Goal: Transaction & Acquisition: Register for event/course

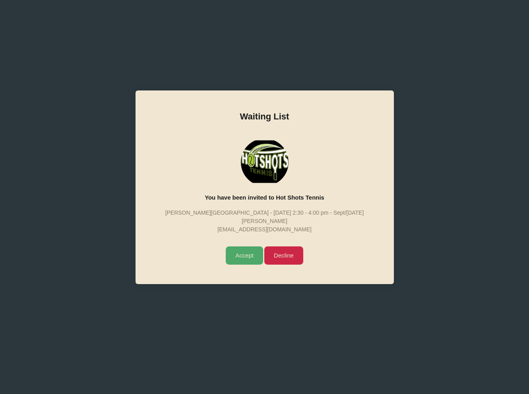
click at [237, 256] on input "Accept" at bounding box center [244, 256] width 37 height 18
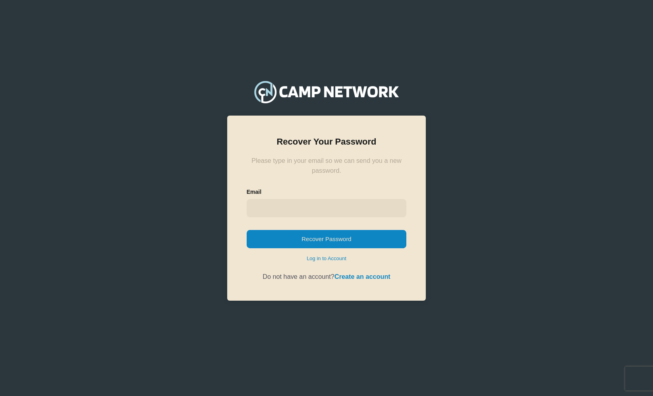
click at [270, 204] on input "email" at bounding box center [327, 208] width 160 height 18
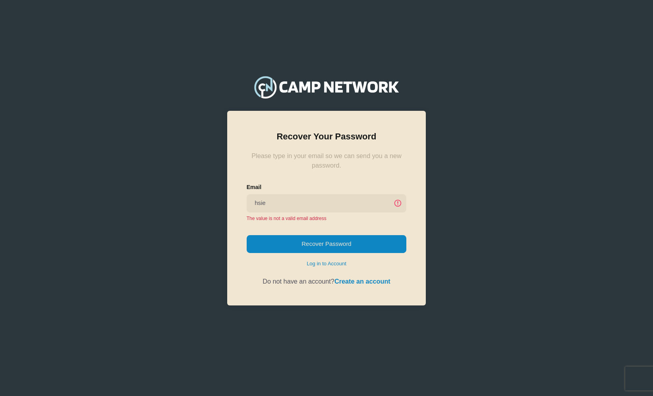
type input "[EMAIL_ADDRESS][DOMAIN_NAME]"
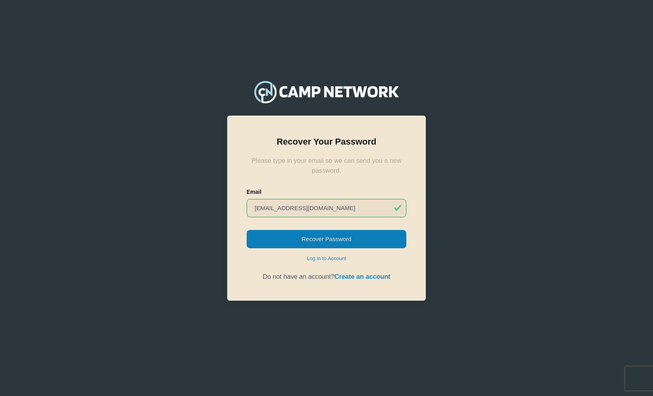
click at [290, 237] on button "Recover Password" at bounding box center [327, 239] width 160 height 18
click at [340, 273] on link "Create an account" at bounding box center [362, 276] width 56 height 7
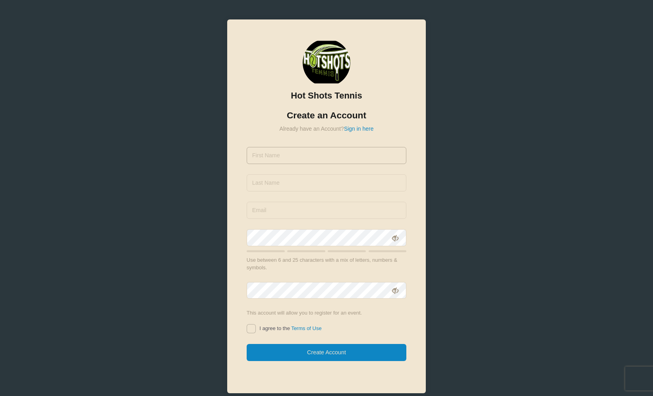
click at [270, 162] on input "text" at bounding box center [327, 155] width 160 height 17
type input "[PERSON_NAME]"
type input "[EMAIL_ADDRESS][DOMAIN_NAME]"
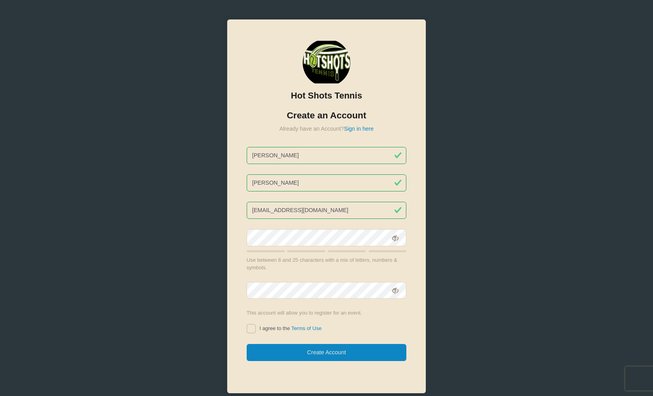
type input "[PERSON_NAME]"
drag, startPoint x: 291, startPoint y: 211, endPoint x: 226, endPoint y: 207, distance: 65.3
click at [226, 207] on div "Hot Shots Tennis Create an Account Already have an Account? Sign in here [PERSO…" at bounding box center [327, 216] width 212 height 406
type input "[EMAIL_ADDRESS][DOMAIN_NAME]"
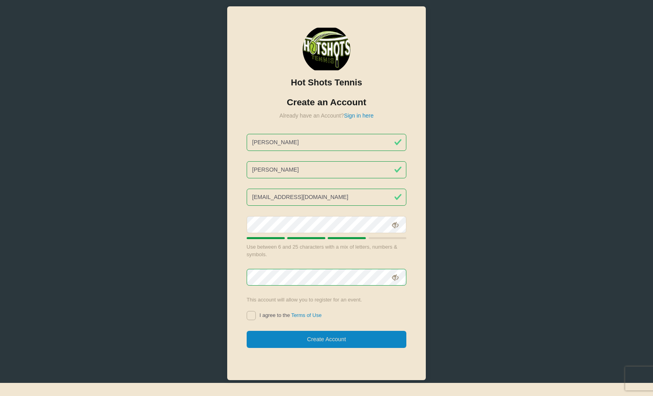
scroll to position [36, 0]
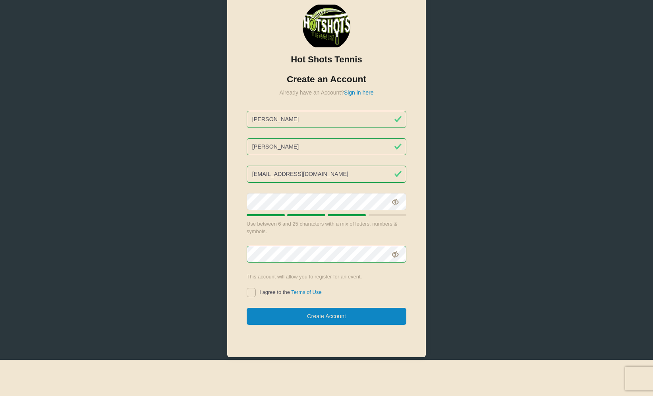
click at [253, 291] on input "I agree to the Terms of Use" at bounding box center [251, 292] width 9 height 9
checkbox input "true"
click at [297, 311] on button "Create Account" at bounding box center [327, 316] width 160 height 17
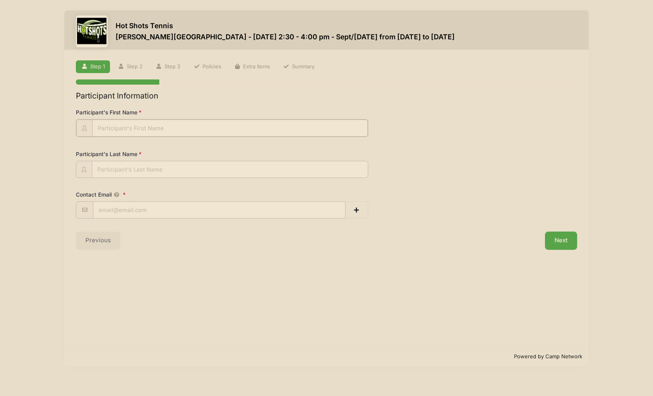
click at [114, 127] on input "Participant's First Name" at bounding box center [230, 128] width 276 height 17
type input "[PERSON_NAME]"
click at [114, 169] on input "Participant's Last Name" at bounding box center [230, 168] width 276 height 17
type input "[PERSON_NAME]"
click at [109, 210] on input "Contact Email" at bounding box center [219, 209] width 252 height 17
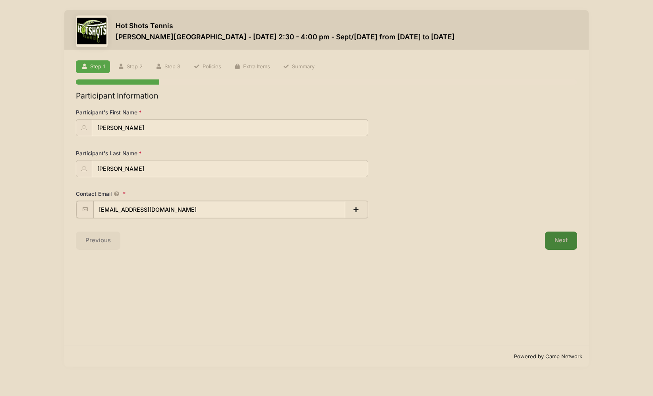
type input "[EMAIL_ADDRESS][DOMAIN_NAME]"
click at [554, 232] on button "Next" at bounding box center [561, 240] width 32 height 18
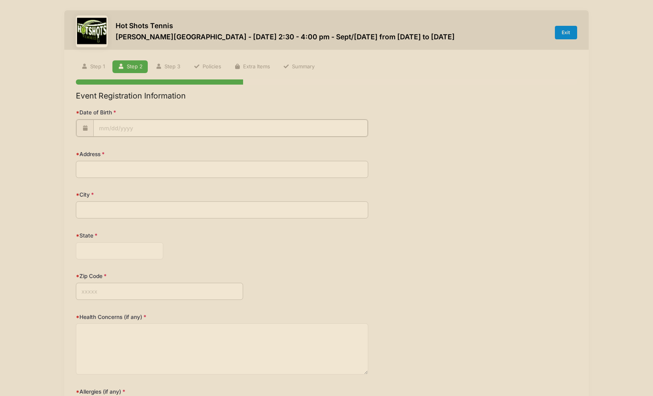
click at [124, 128] on input "Date of Birth" at bounding box center [230, 128] width 274 height 17
click at [168, 147] on input "2025" at bounding box center [168, 149] width 26 height 12
click at [177, 154] on span at bounding box center [178, 152] width 6 height 6
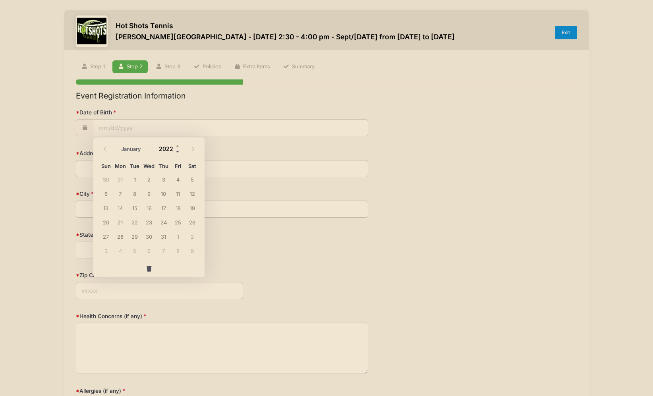
click at [177, 154] on span at bounding box center [178, 152] width 6 height 6
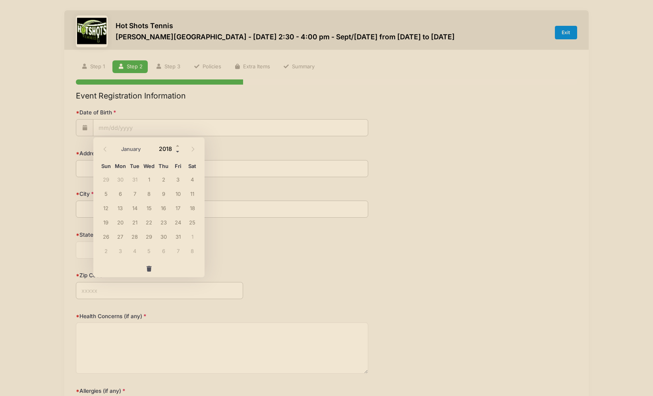
type input "2017"
click at [194, 150] on icon at bounding box center [192, 149] width 5 height 5
select select "9"
click at [149, 197] on span "11" at bounding box center [149, 193] width 14 height 14
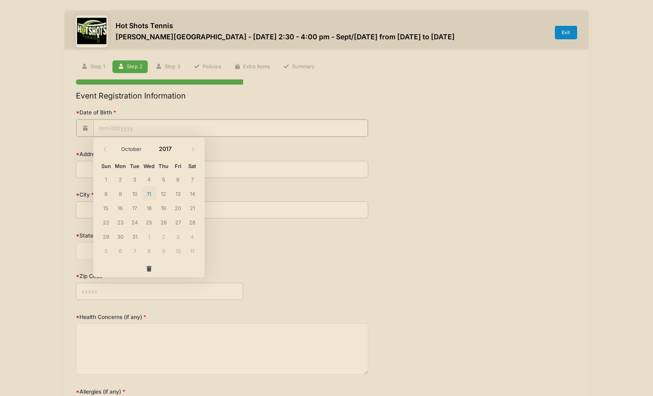
type input "10/11/2017"
click at [108, 165] on input "Address" at bounding box center [222, 168] width 292 height 17
type input "3966 Shedd Terrace"
type input "Culver City"
select select "CA"
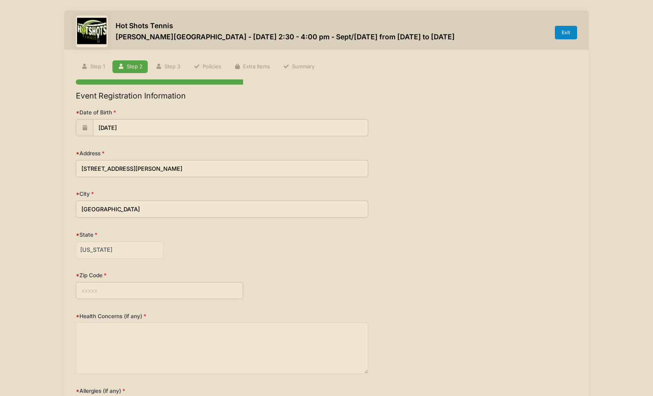
type input "90232"
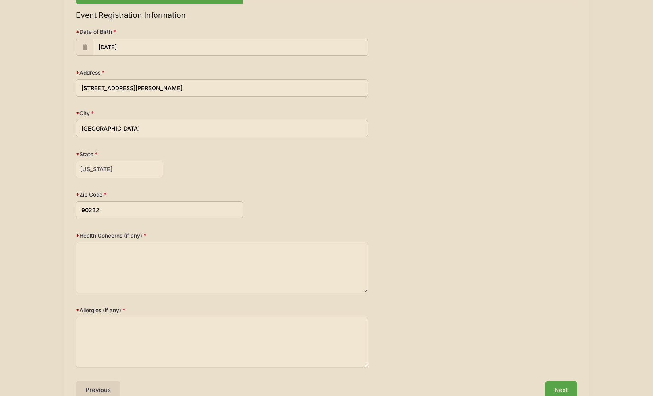
scroll to position [83, 0]
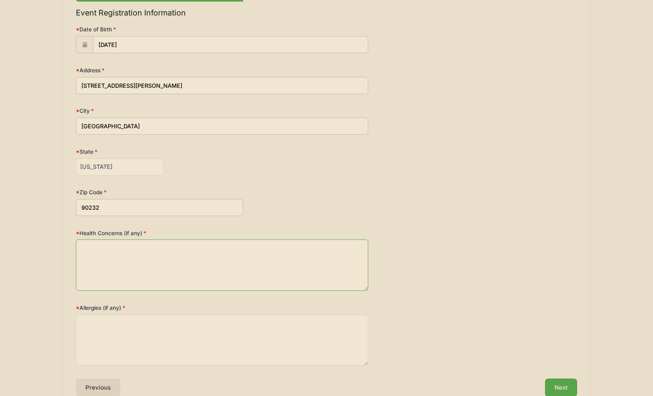
click at [132, 257] on textarea "Health Concerns (if any)" at bounding box center [222, 264] width 292 height 51
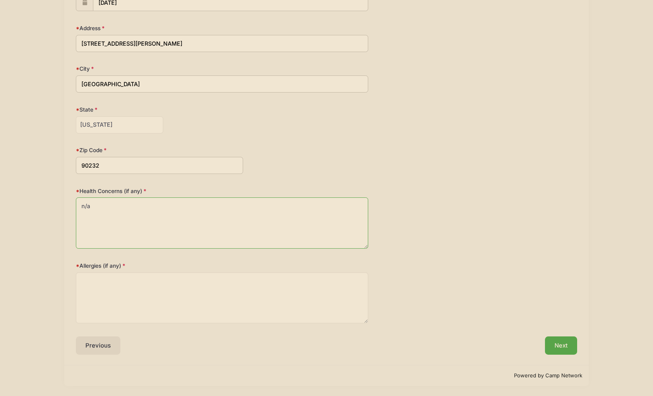
type textarea "n/a"
click at [121, 286] on textarea "Allergies (if any)" at bounding box center [222, 297] width 292 height 51
type textarea "n"
click at [178, 283] on textarea "some mild dust and pollen allergies" at bounding box center [222, 297] width 292 height 51
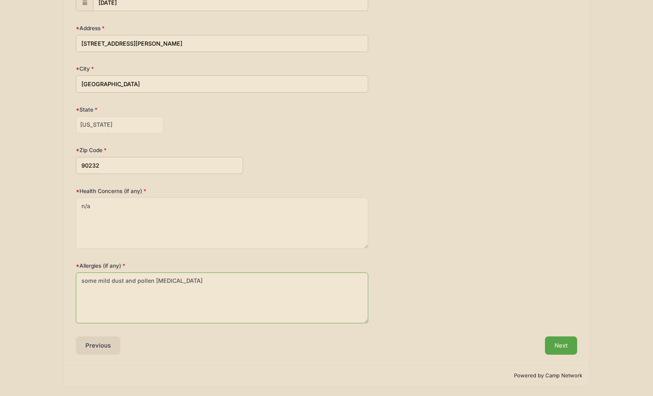
click at [178, 283] on textarea "some mild dust and pollen allergies" at bounding box center [222, 297] width 292 height 51
type textarea "some mild dust and pollen allergies"
click at [560, 349] on button "Next" at bounding box center [561, 345] width 32 height 18
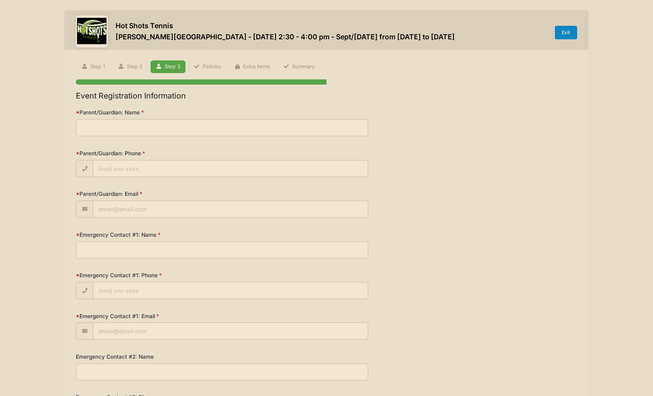
scroll to position [0, 0]
click at [131, 135] on input "Parent/Guardian: Name" at bounding box center [222, 127] width 292 height 17
type input "George Ng"
click at [134, 167] on input "Parent/Guardian: Phone" at bounding box center [230, 168] width 274 height 17
type input "(424) 298-1649"
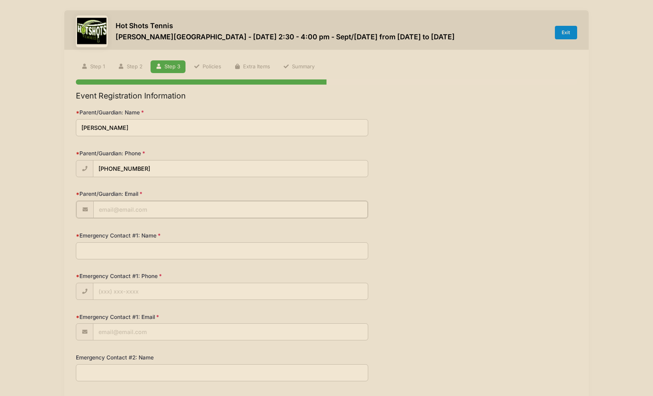
click at [127, 204] on input "Parent/Guardian: Email" at bounding box center [230, 209] width 274 height 17
type input "[EMAIL_ADDRESS][DOMAIN_NAME]"
click at [119, 247] on input "Emergency Contact #1: Name" at bounding box center [222, 249] width 292 height 17
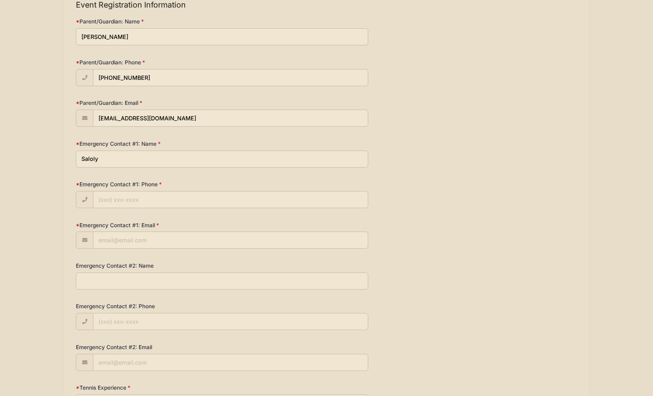
scroll to position [92, 0]
drag, startPoint x: 109, startPoint y: 154, endPoint x: 75, endPoint y: 154, distance: 33.8
click at [75, 154] on div "Step 3 /7 Step 1 Step 2 Step 3 Policies Extra Items Summary Participant Informa…" at bounding box center [326, 280] width 524 height 645
type input "Janet Hsieh"
click at [100, 195] on input "Emergency Contact #1: Phone" at bounding box center [230, 199] width 274 height 17
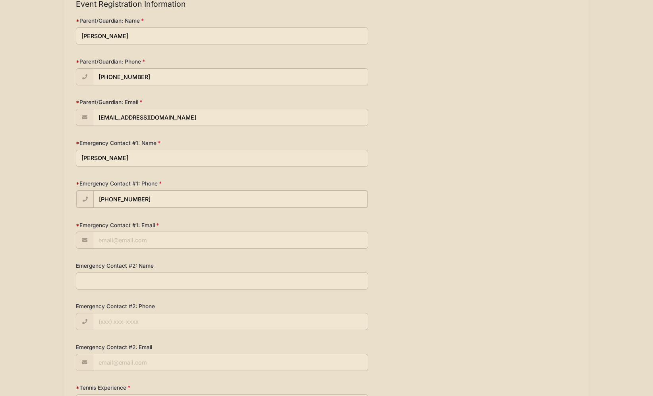
type input "(424) 335-6097"
click at [108, 245] on input "Emergency Contact #1: Email" at bounding box center [230, 239] width 274 height 17
type input "[EMAIL_ADDRESS][DOMAIN_NAME]"
click at [113, 275] on input "Emergency Contact #2: Name" at bounding box center [222, 280] width 292 height 17
type input "Sally Hsieh"
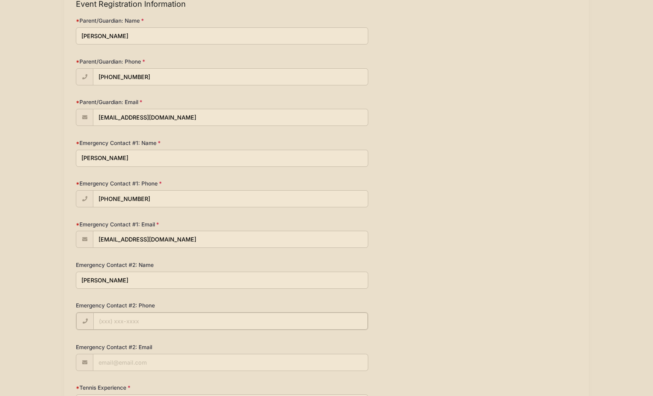
click at [120, 314] on input "Emergency Contact #2: Phone" at bounding box center [230, 321] width 274 height 17
paste input "salhsieh@gmail.com"
type input "salhsieh@gmail.com"
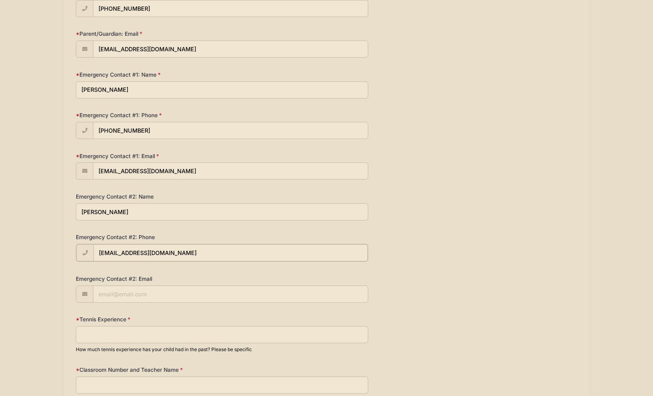
scroll to position [167, 0]
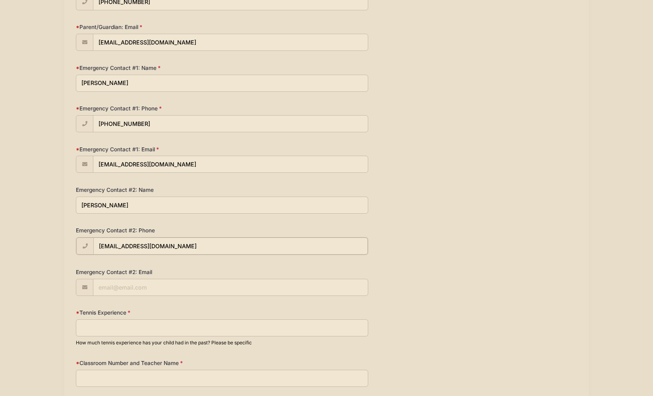
click at [127, 252] on input "salhsieh@gmail.com" at bounding box center [230, 245] width 274 height 17
click at [127, 288] on input "Emergency Contact #2: Email" at bounding box center [230, 286] width 274 height 17
paste input "salhsieh@gmail.com"
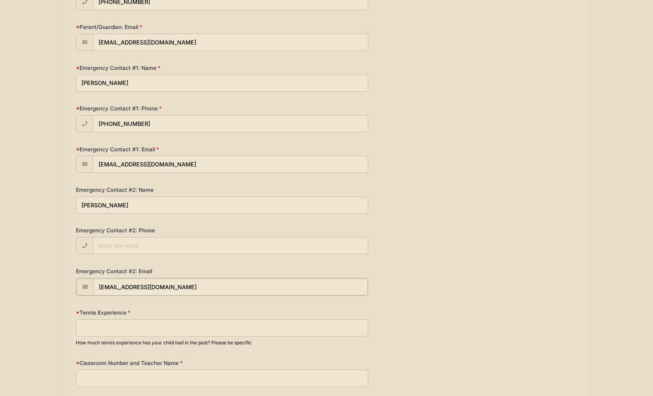
type input "salhsieh@gmail.com"
click at [127, 244] on input "Emergency Contact #2: Phone" at bounding box center [230, 245] width 274 height 17
paste input "salhsieh@gmail.com"
type input "salhsieh@gmail.com"
click at [141, 243] on input "salhsieh@gmail.com" at bounding box center [230, 245] width 274 height 17
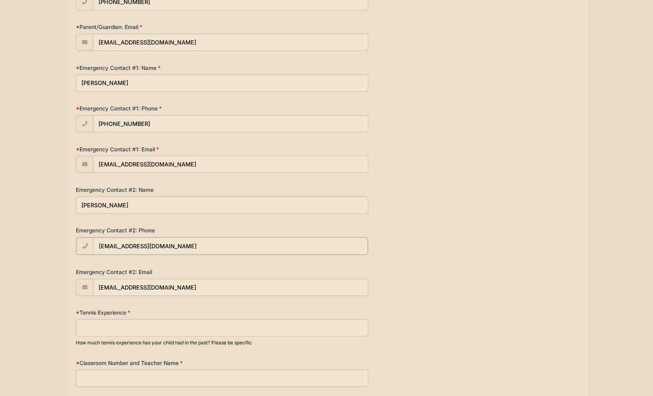
click at [141, 243] on input "salhsieh@gmail.com" at bounding box center [230, 245] width 274 height 17
paste input "(183) 279-2215"
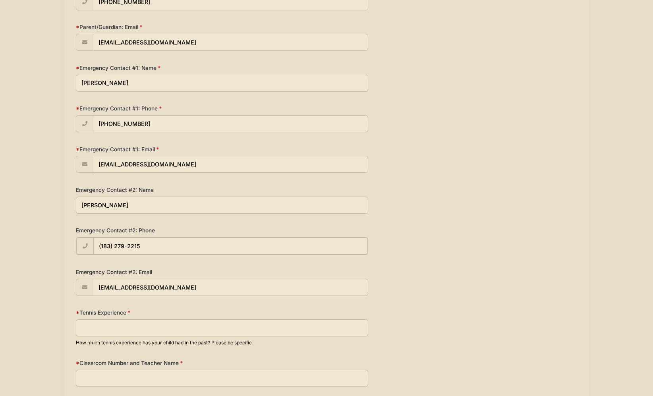
click at [118, 245] on input "(183) 279-2215" at bounding box center [230, 245] width 274 height 17
type input "(328) 792-215"
drag, startPoint x: 147, startPoint y: 243, endPoint x: 77, endPoint y: 241, distance: 70.7
click at [77, 241] on div "(328) 792-215" at bounding box center [222, 246] width 292 height 18
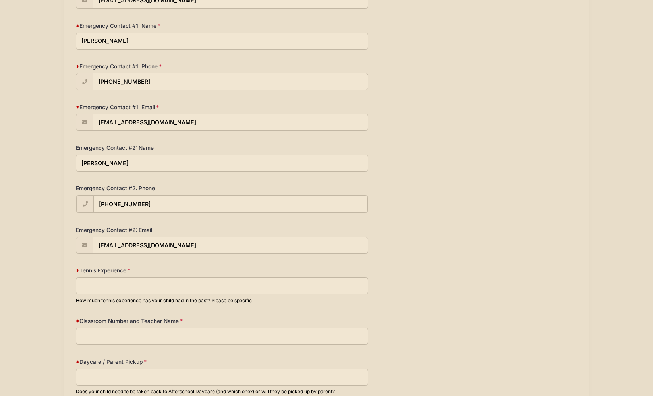
scroll to position [218, 0]
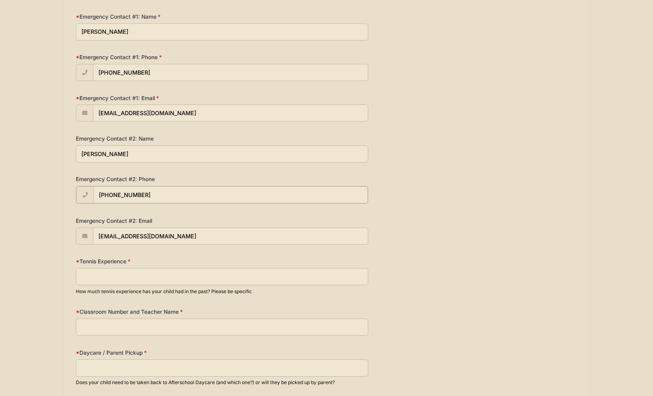
type input "(832) 792-2151"
click at [109, 274] on input "Tennis Experience" at bounding box center [222, 275] width 292 height 17
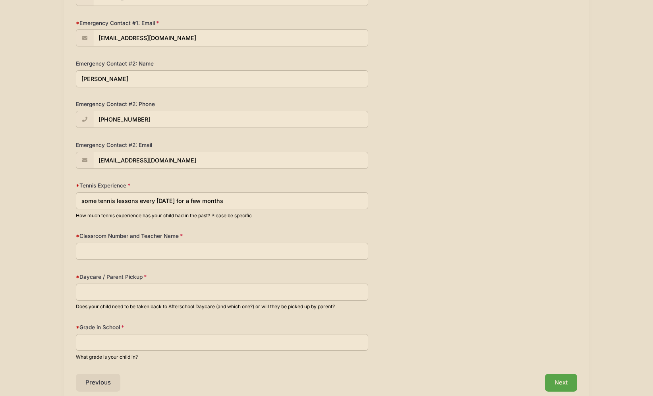
scroll to position [317, 0]
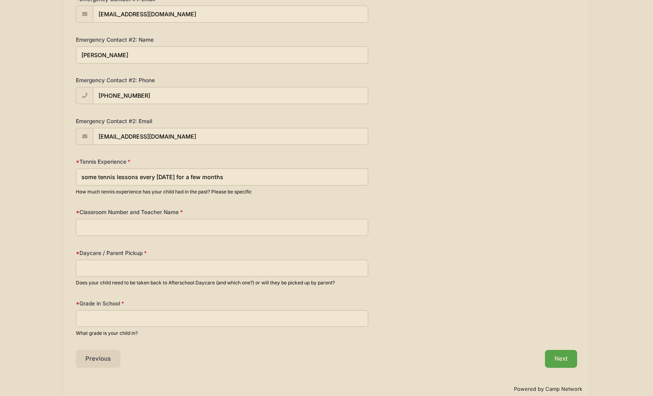
click at [106, 229] on input "Classroom Number and Teacher Name" at bounding box center [222, 227] width 292 height 17
click at [98, 177] on input "some tennis lessons every sunday for a few months" at bounding box center [222, 176] width 292 height 17
drag, startPoint x: 218, startPoint y: 177, endPoint x: 207, endPoint y: 176, distance: 10.8
click at [207, 176] on input "some group tennis lessons every sunday for a few months" at bounding box center [222, 176] width 292 height 17
click at [253, 176] on input "some group tennis lessons every sunday for a 2/3 months" at bounding box center [222, 176] width 292 height 17
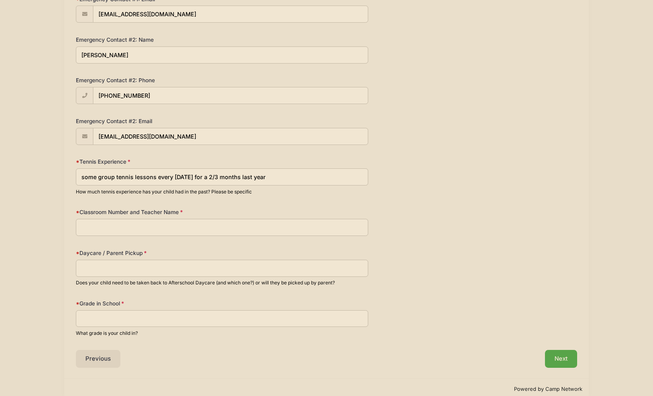
type input "some group tennis lessons every sunday for a 2/3 months last year"
click at [183, 224] on input "Classroom Number and Teacher Name" at bounding box center [222, 227] width 292 height 17
click at [82, 229] on input "Rm 23" at bounding box center [222, 227] width 292 height 17
type input "Ms Ansiboy Rm 23"
click at [95, 269] on input "Daycare / Parent Pickup" at bounding box center [222, 268] width 292 height 17
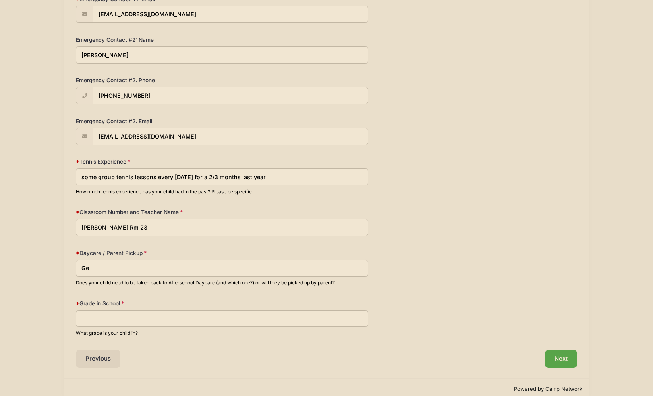
type input "G"
type input "STARS"
click at [89, 319] on input "Grade in School" at bounding box center [222, 318] width 292 height 17
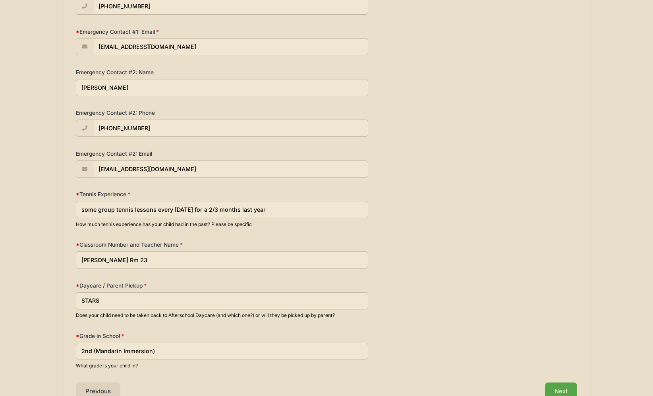
scroll to position [330, 0]
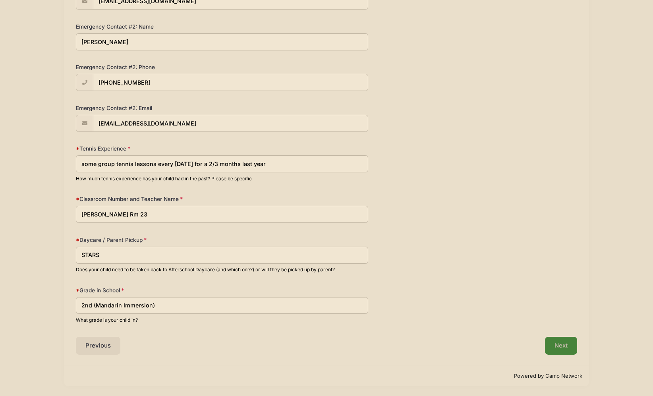
type input "2nd (Mandarin Immersion)"
click at [555, 345] on button "Next" at bounding box center [561, 346] width 32 height 18
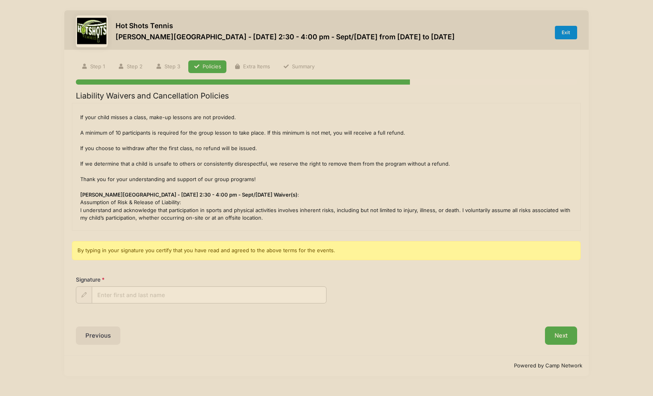
scroll to position [36, 0]
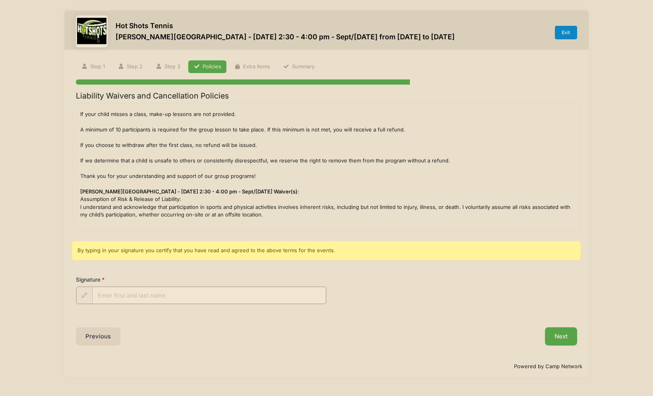
click at [134, 292] on input "Signature" at bounding box center [209, 295] width 234 height 17
type input "George Ng"
click at [554, 333] on button "Next" at bounding box center [561, 335] width 32 height 18
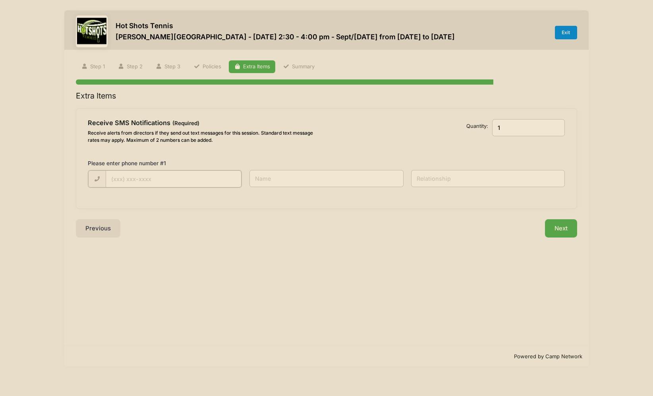
click at [0, 0] on input "text" at bounding box center [0, 0] width 0 height 0
type input "(424) 298-1649"
click at [0, 0] on input "text" at bounding box center [0, 0] width 0 height 0
type input "George Ng"
click at [0, 0] on input "text" at bounding box center [0, 0] width 0 height 0
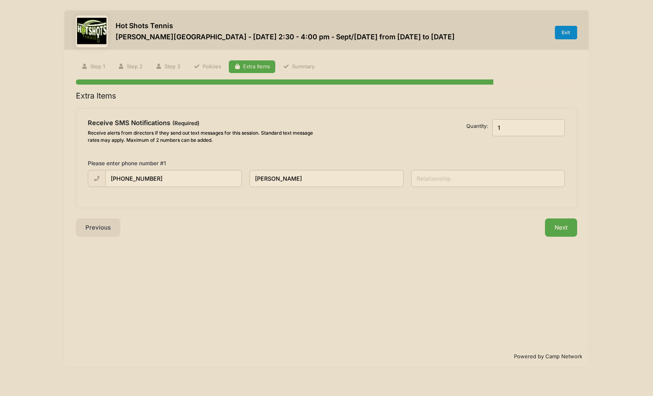
type input "f"
type input "Father"
click at [501, 129] on input "1" at bounding box center [528, 127] width 73 height 17
type input "2"
click at [557, 124] on input "2" at bounding box center [528, 127] width 73 height 17
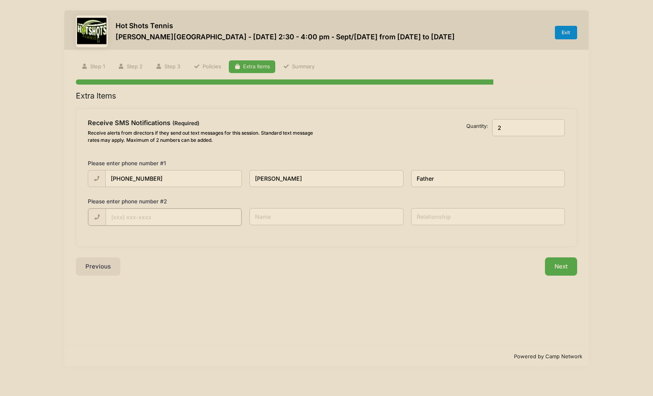
click at [0, 0] on input "text" at bounding box center [0, 0] width 0 height 0
type input "(424) 335-6097"
click at [0, 0] on input "text" at bounding box center [0, 0] width 0 height 0
type input "Janet Hsieh"
click at [0, 0] on input "text" at bounding box center [0, 0] width 0 height 0
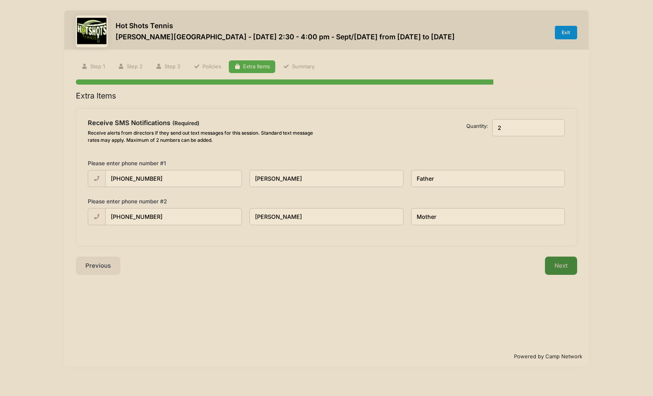
type input "Mother"
click at [553, 263] on button "Next" at bounding box center [561, 266] width 32 height 18
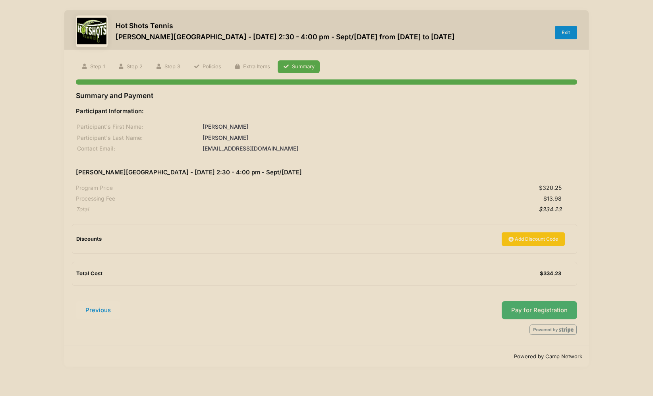
click at [513, 306] on button "Pay for Registration" at bounding box center [539, 310] width 75 height 18
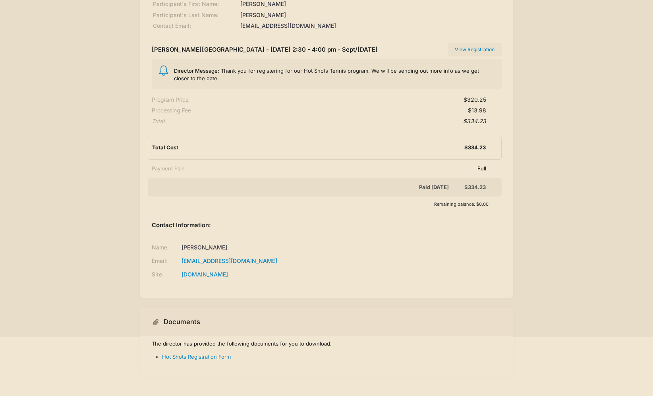
scroll to position [78, 0]
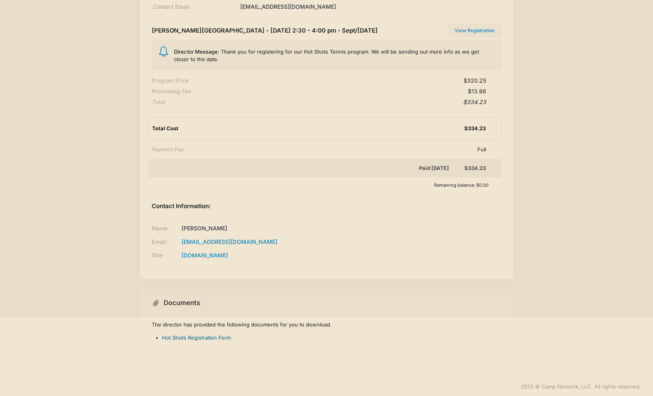
click at [201, 337] on link "Hot Shots Registration Form" at bounding box center [196, 337] width 69 height 6
click at [202, 335] on link "Hot Shots Registration Form" at bounding box center [196, 337] width 69 height 6
